Goal: Task Accomplishment & Management: Use online tool/utility

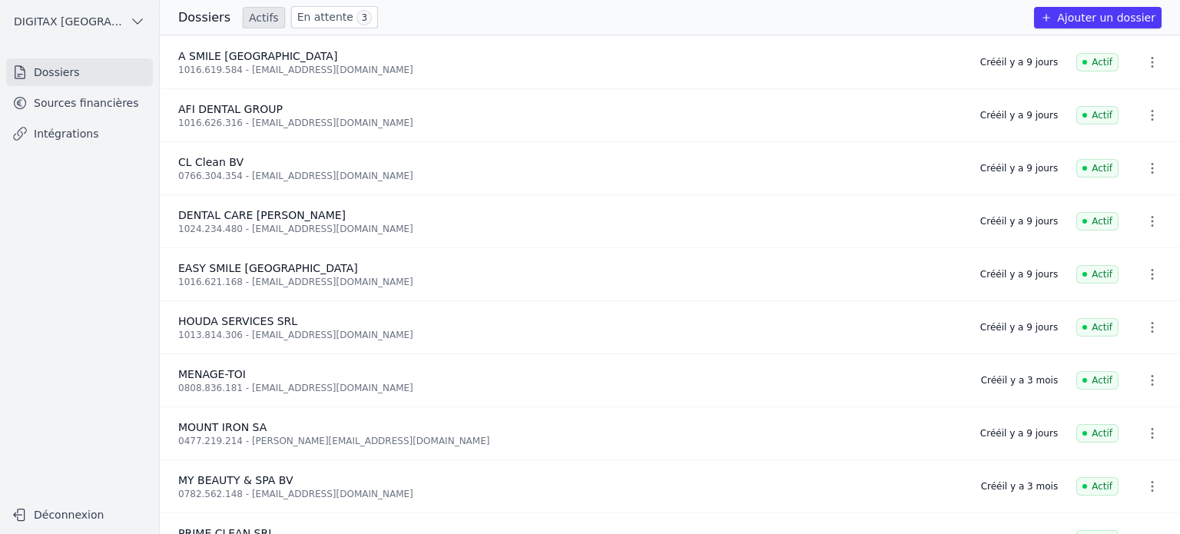
click at [310, 15] on link "En attente 3" at bounding box center [334, 17] width 87 height 22
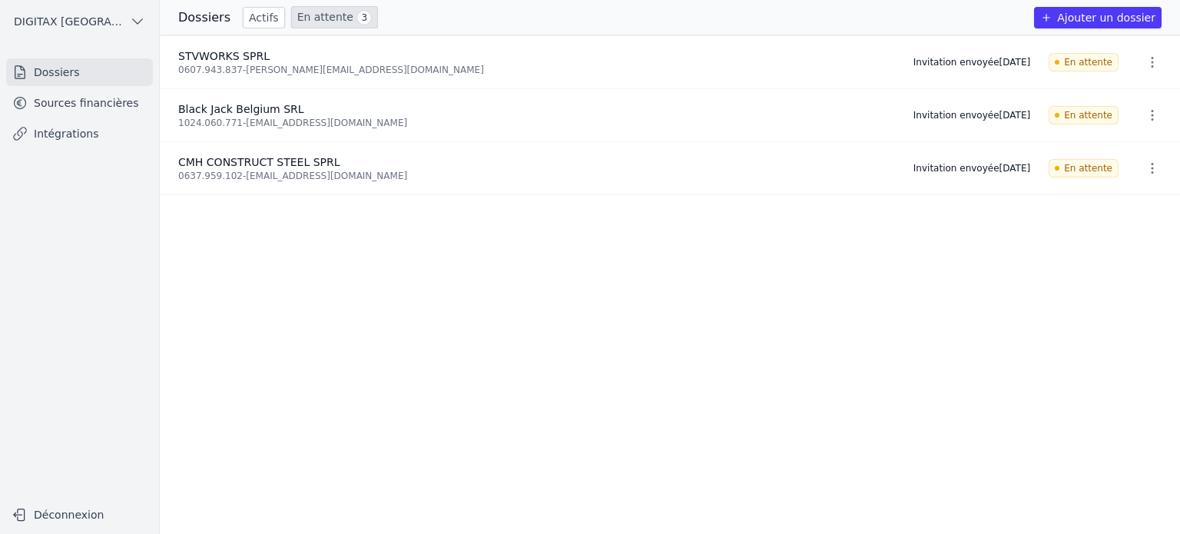
click at [69, 104] on link "Sources financières" at bounding box center [79, 103] width 147 height 28
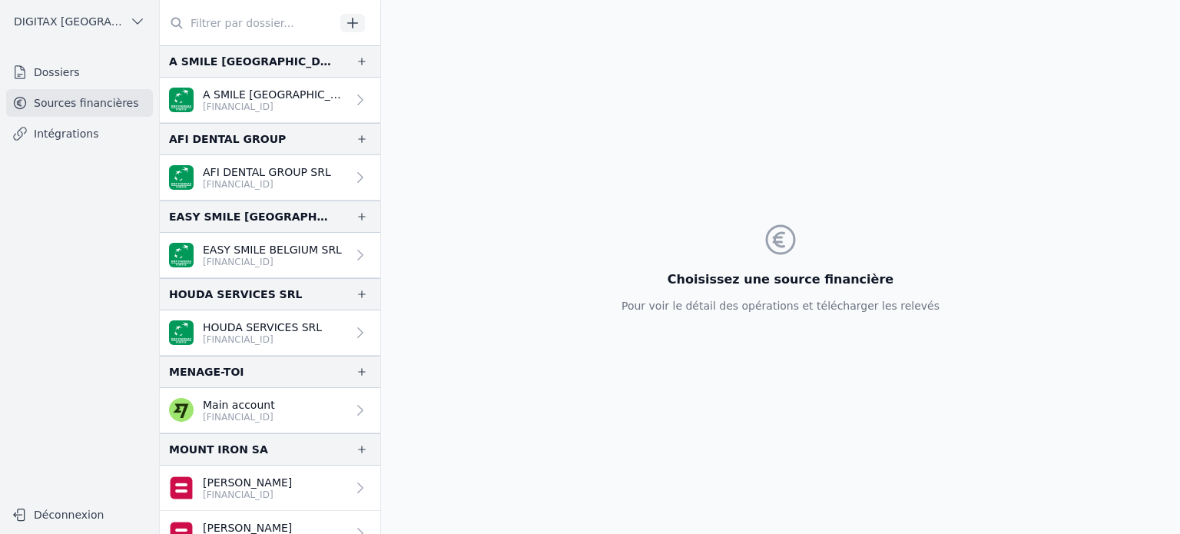
click at [65, 125] on link "Intégrations" at bounding box center [79, 134] width 147 height 28
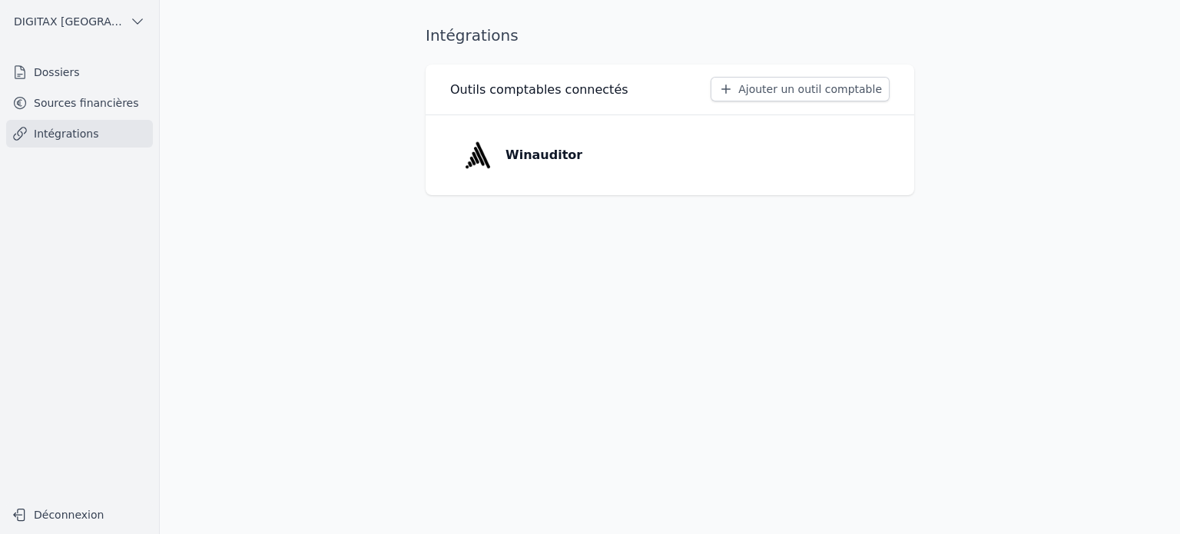
click at [542, 153] on p "Winauditor" at bounding box center [544, 155] width 77 height 18
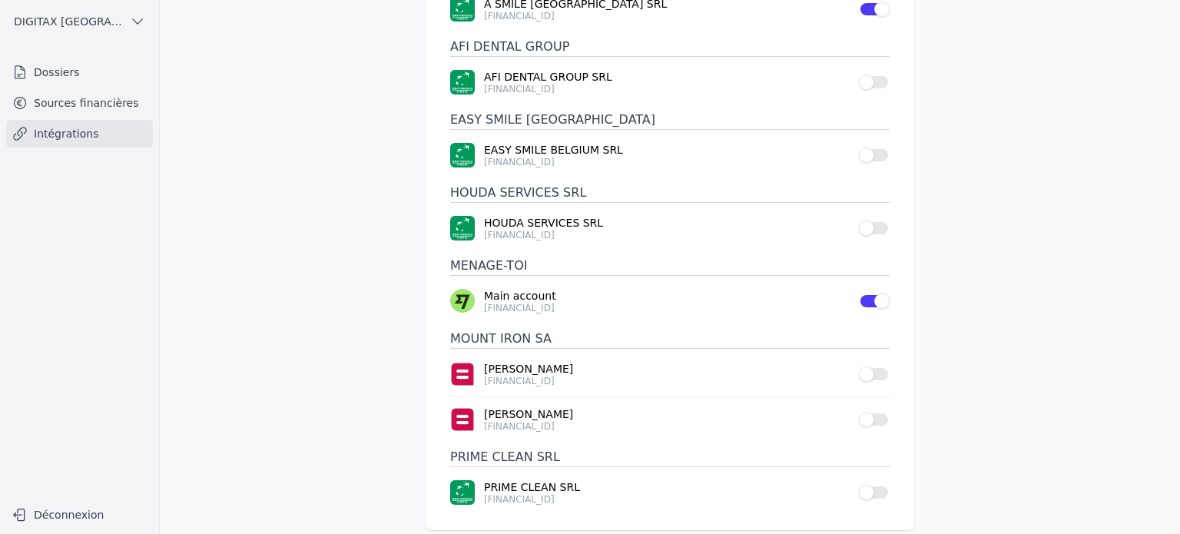
scroll to position [197, 0]
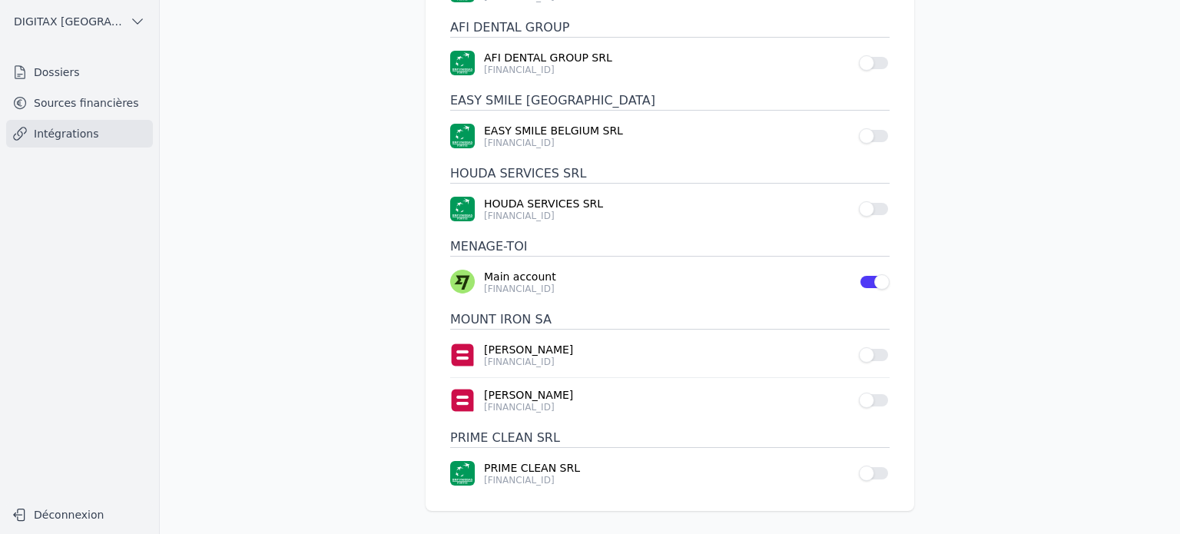
click at [882, 210] on button "Use setting" at bounding box center [874, 208] width 31 height 15
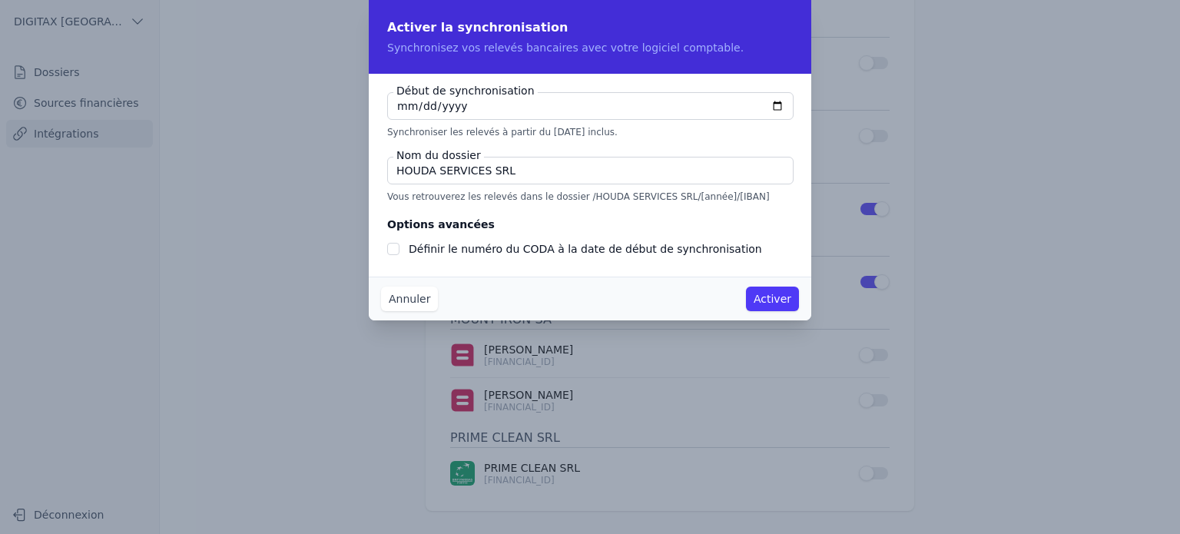
type input "[DATE]"
checkbox input "false"
type input "[DATE]"
click at [768, 300] on button "Activer" at bounding box center [772, 299] width 53 height 25
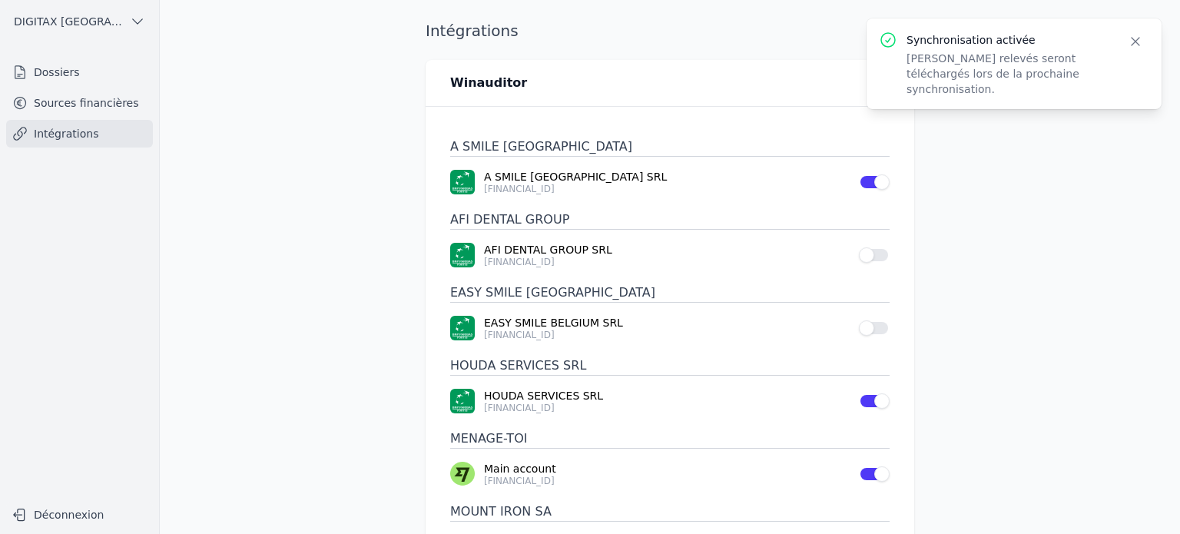
scroll to position [0, 0]
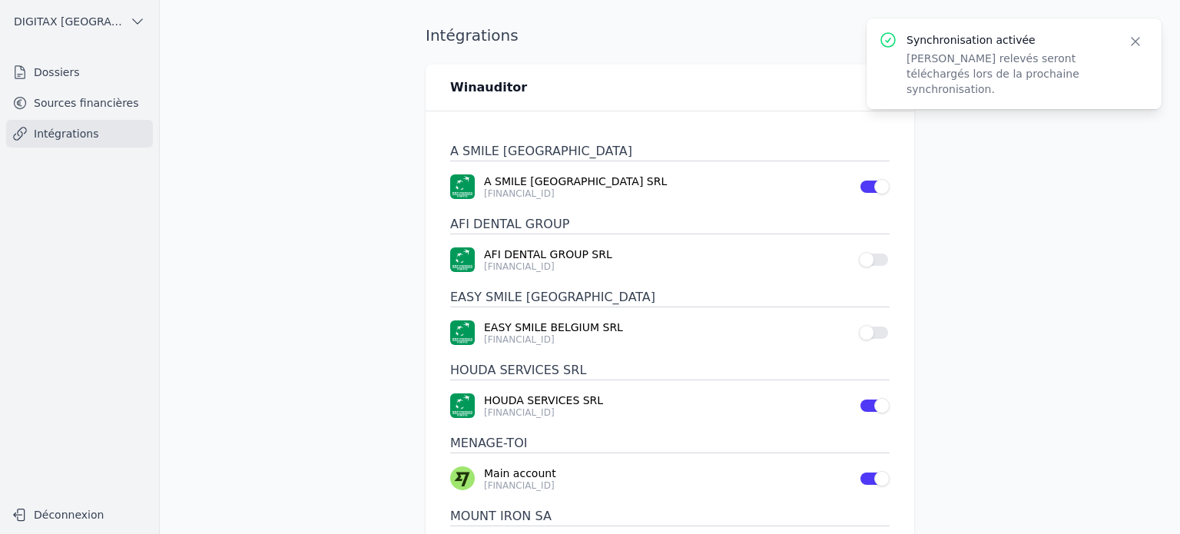
click at [92, 101] on link "Sources financières" at bounding box center [79, 103] width 147 height 28
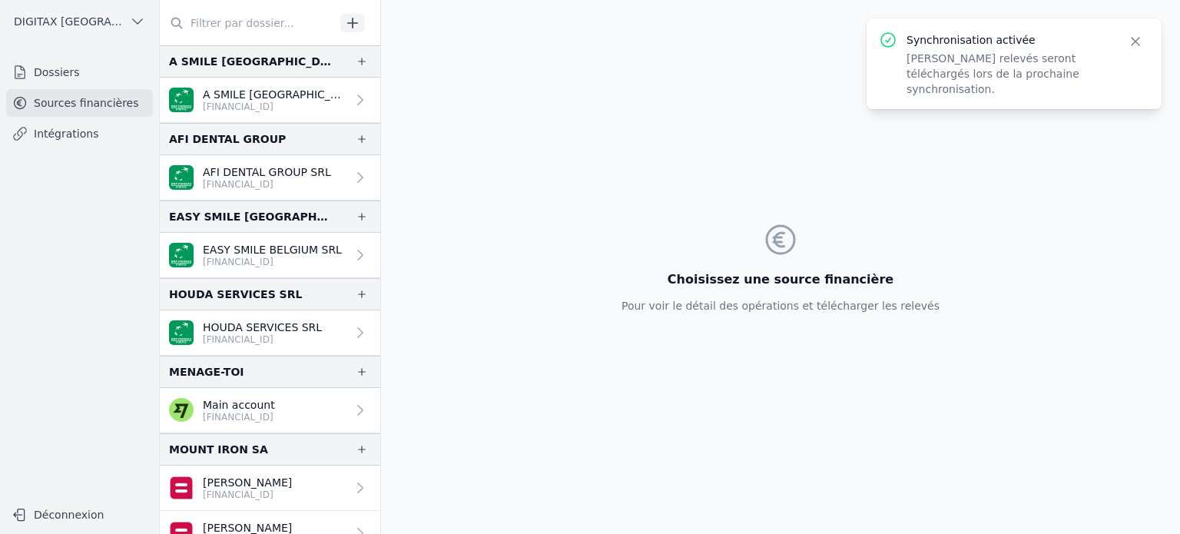
click at [286, 328] on p "HOUDA SERVICES SRL" at bounding box center [262, 327] width 119 height 15
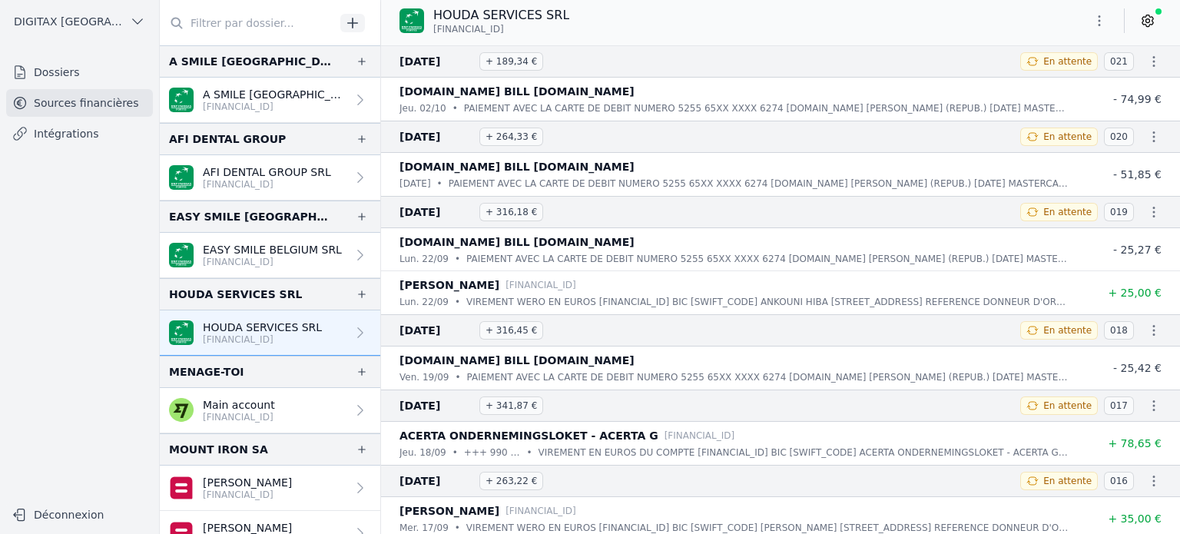
click at [1100, 22] on icon "button" at bounding box center [1099, 20] width 15 height 15
click at [1067, 81] on button "Exporter" at bounding box center [1062, 82] width 111 height 28
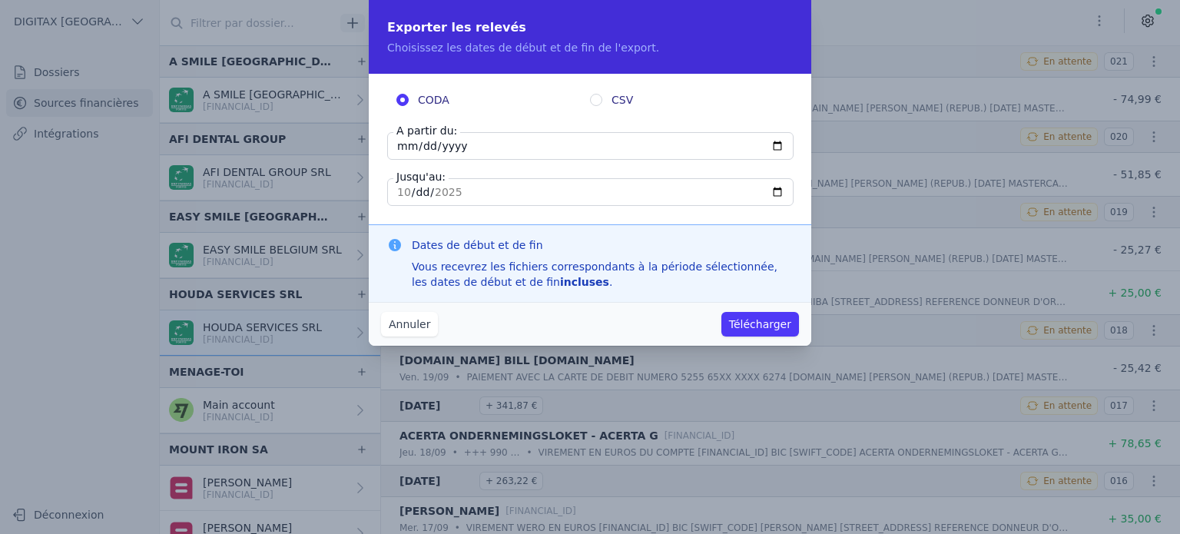
click at [400, 144] on input "[DATE]" at bounding box center [590, 146] width 406 height 28
type input "[DATE]"
click at [765, 327] on button "Télécharger" at bounding box center [760, 324] width 78 height 25
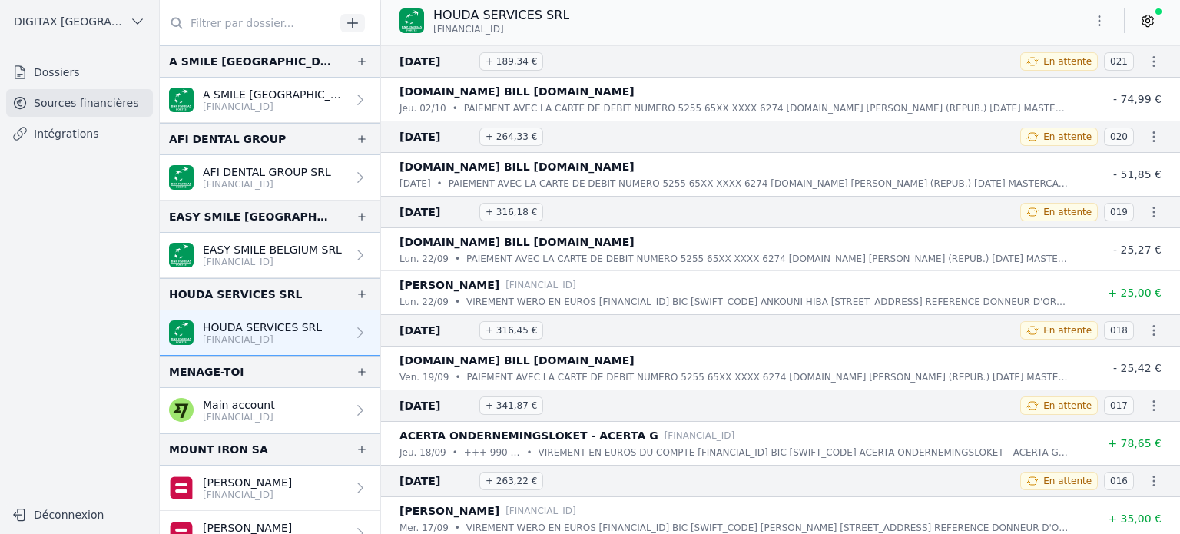
click at [228, 340] on p "[FINANCIAL_ID]" at bounding box center [262, 339] width 119 height 12
drag, startPoint x: 519, startPoint y: 29, endPoint x: 433, endPoint y: 33, distance: 86.1
click at [433, 33] on span "[FINANCIAL_ID]" at bounding box center [468, 29] width 71 height 12
copy span "[FINANCIAL_ID]"
